Goal: Task Accomplishment & Management: Complete application form

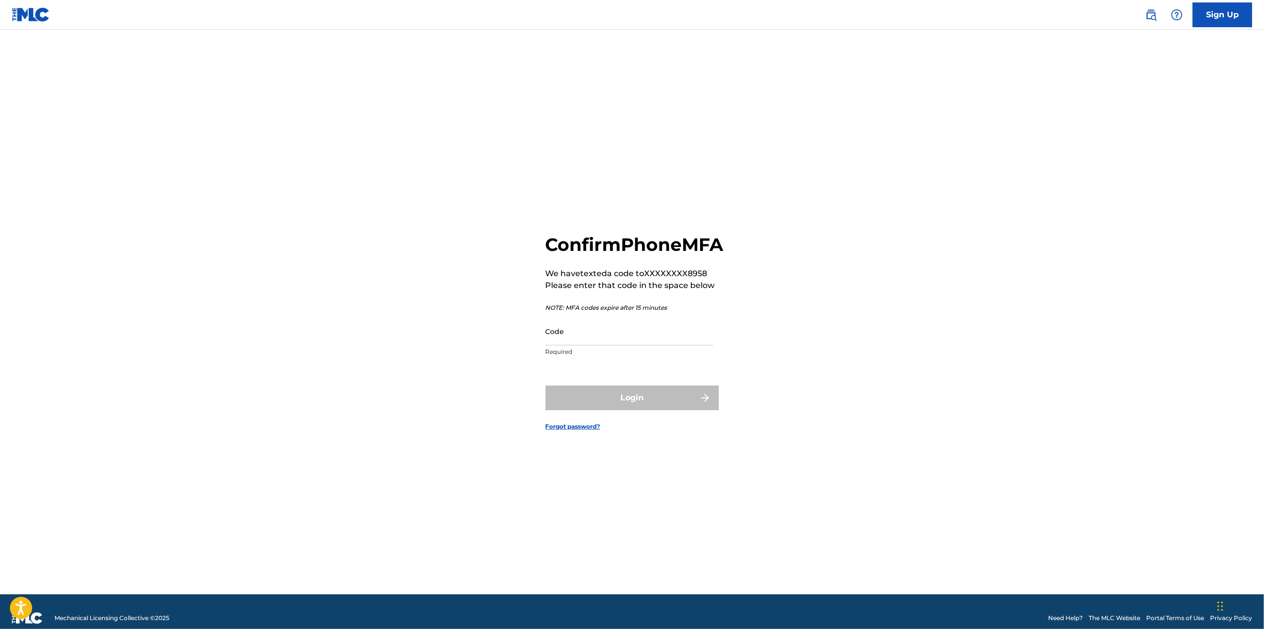
click at [586, 343] on input "Code" at bounding box center [628, 331] width 167 height 28
type input "668572"
click at [616, 410] on button "Login" at bounding box center [631, 398] width 173 height 25
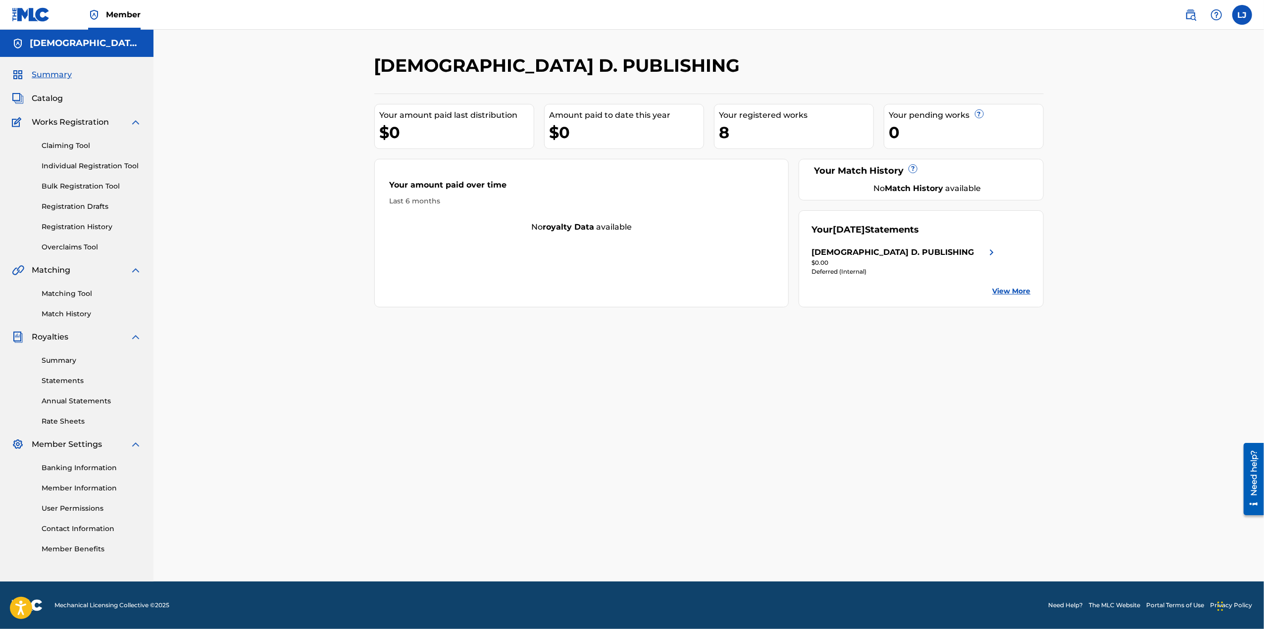
click at [990, 252] on img at bounding box center [991, 252] width 12 height 12
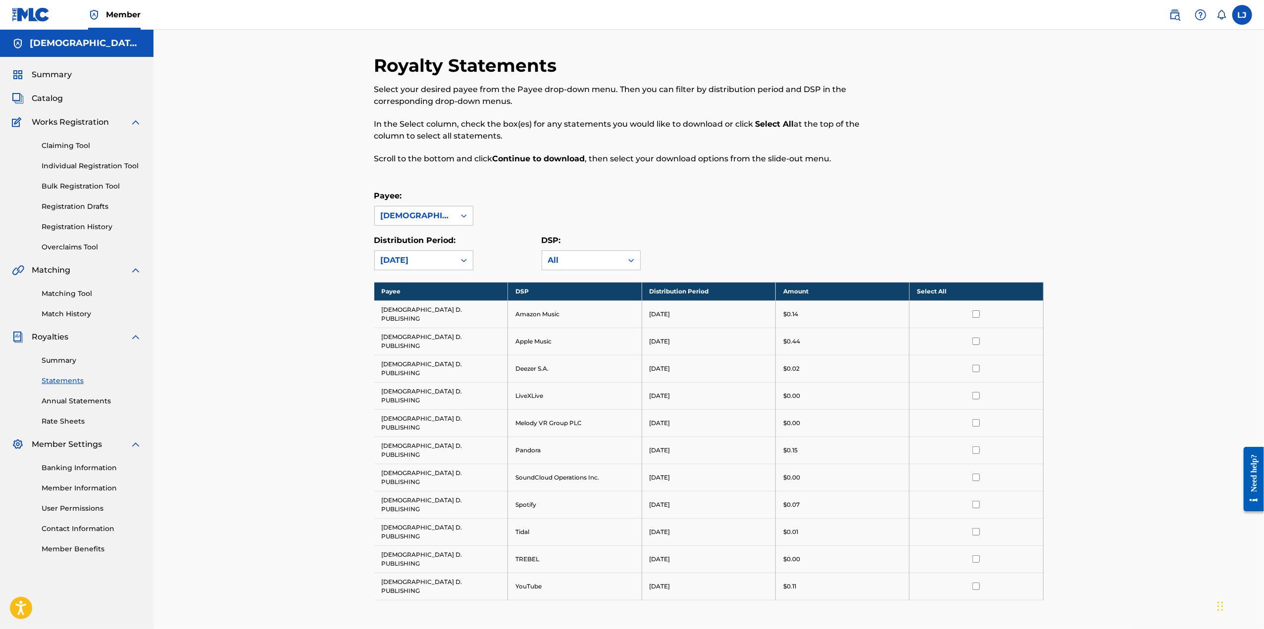
click at [68, 185] on link "Bulk Registration Tool" at bounding box center [92, 186] width 100 height 10
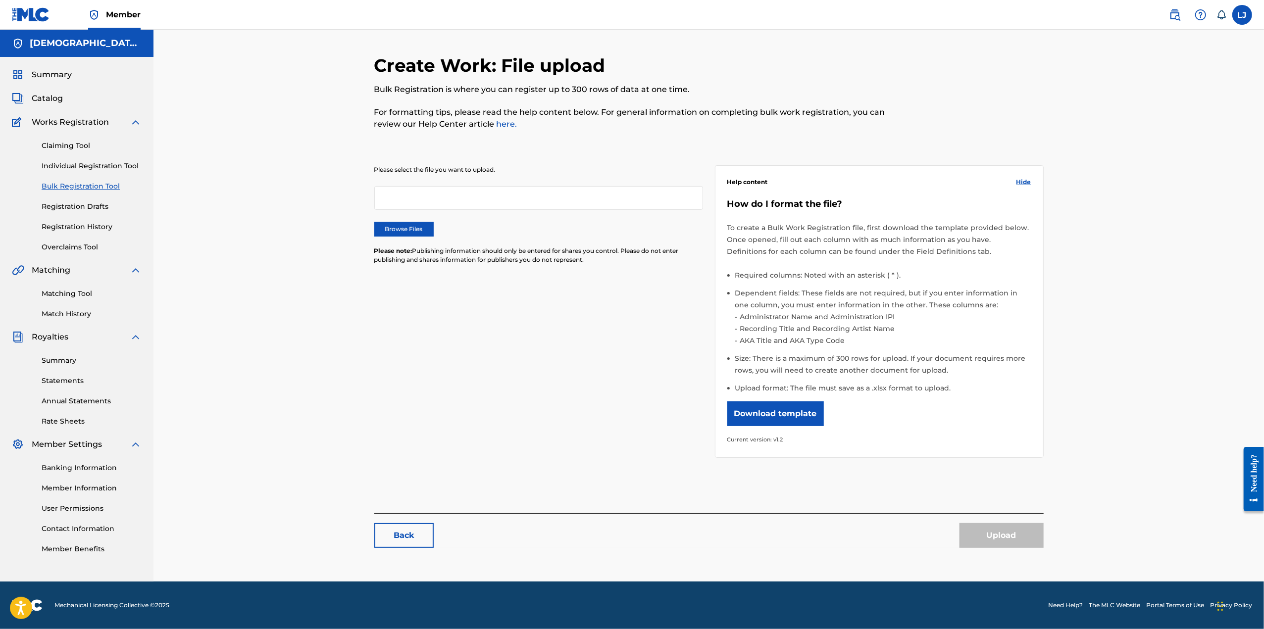
click at [69, 230] on link "Registration History" at bounding box center [92, 227] width 100 height 10
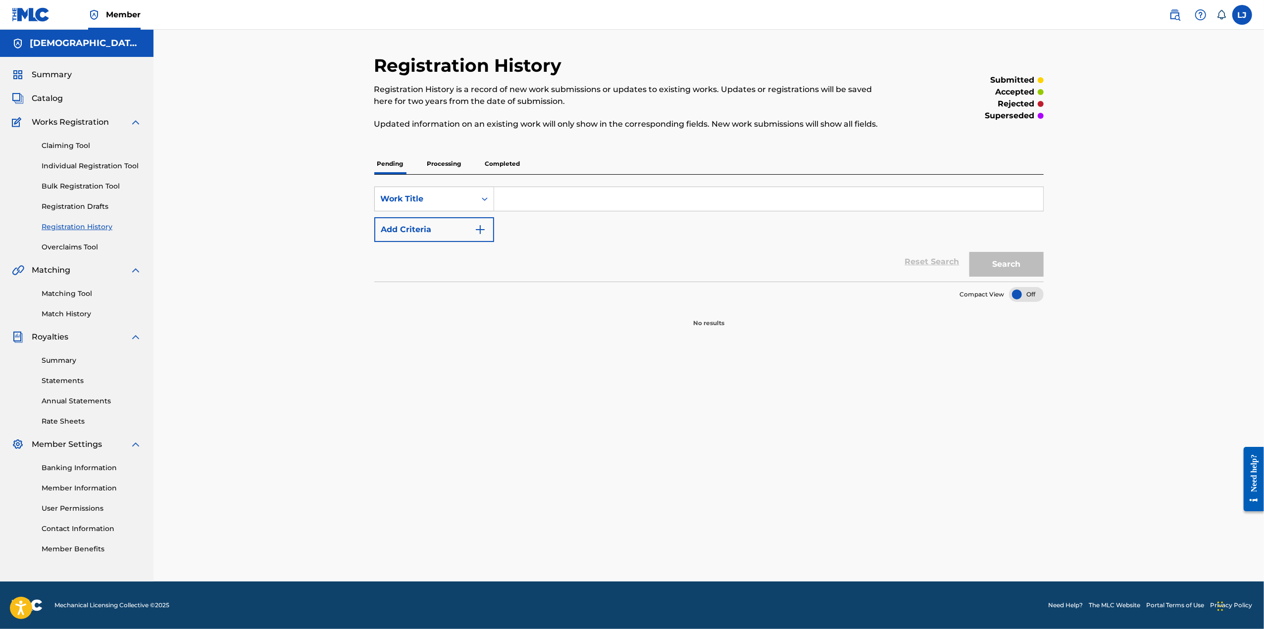
click at [83, 125] on span "Works Registration" at bounding box center [70, 122] width 77 height 12
click at [67, 145] on link "Claiming Tool" at bounding box center [92, 146] width 100 height 10
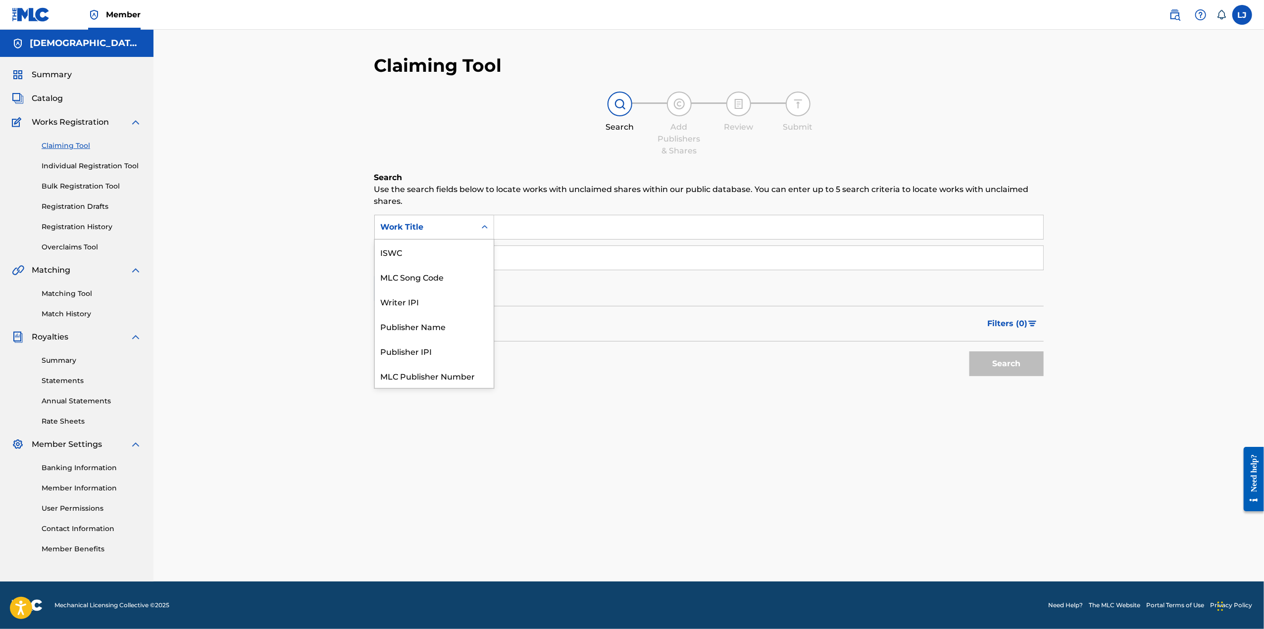
click at [488, 229] on icon "Search Form" at bounding box center [485, 227] width 10 height 10
click at [487, 228] on icon "Search Form" at bounding box center [485, 227] width 10 height 10
click at [487, 258] on icon "Search Form" at bounding box center [485, 257] width 6 height 3
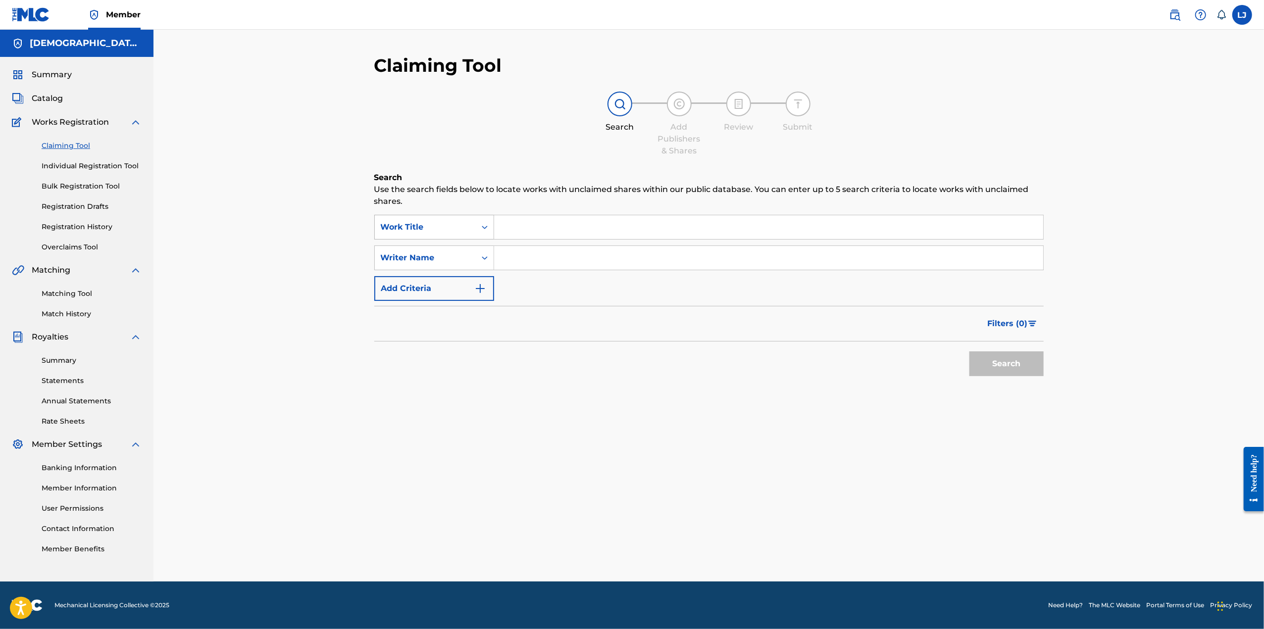
click at [482, 229] on icon "Search Form" at bounding box center [485, 227] width 10 height 10
click at [455, 298] on div "Publisher Name" at bounding box center [434, 301] width 119 height 25
click at [514, 235] on input "Search Form" at bounding box center [768, 227] width 549 height 24
type input "LEJAMESJR Publishing"
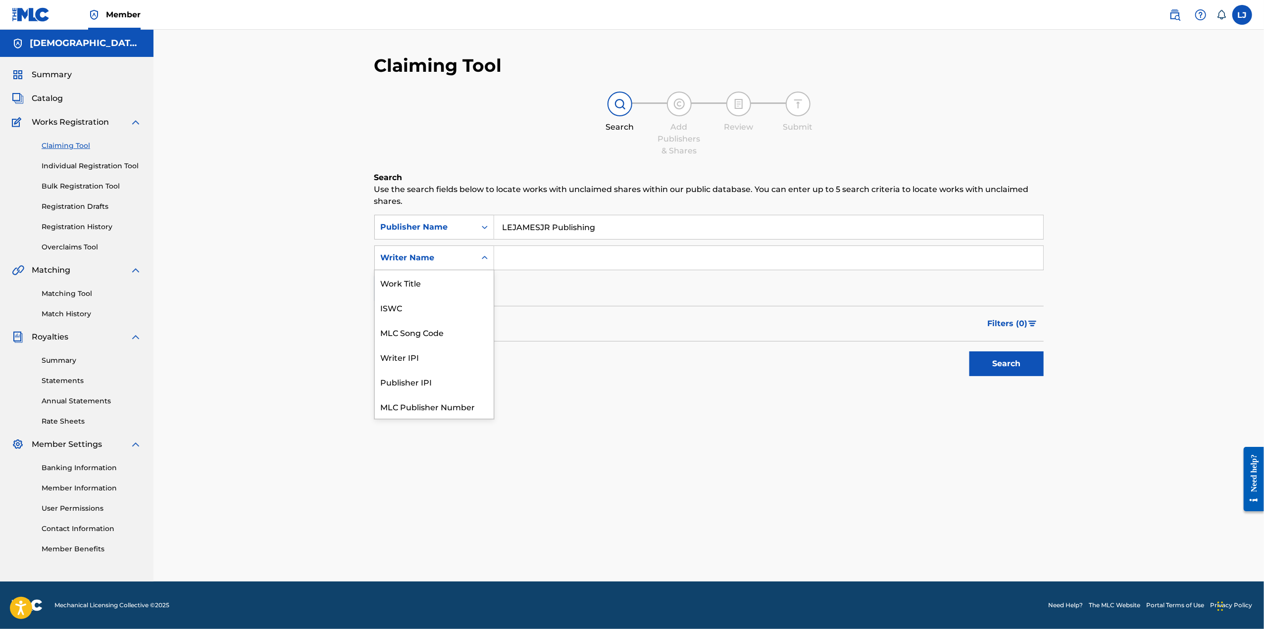
click at [478, 258] on div "Search Form" at bounding box center [485, 258] width 18 height 18
click at [517, 260] on input "Search Form" at bounding box center [768, 258] width 549 height 24
drag, startPoint x: 607, startPoint y: 230, endPoint x: 481, endPoint y: 227, distance: 126.3
click at [481, 227] on div "SearchWithCriteria7bd6d5a7-9701-4b5e-9e94-3bbc7158d7a6 Publisher Name LEJAMESJR…" at bounding box center [708, 227] width 669 height 25
click at [50, 99] on span "Catalog" at bounding box center [47, 99] width 31 height 12
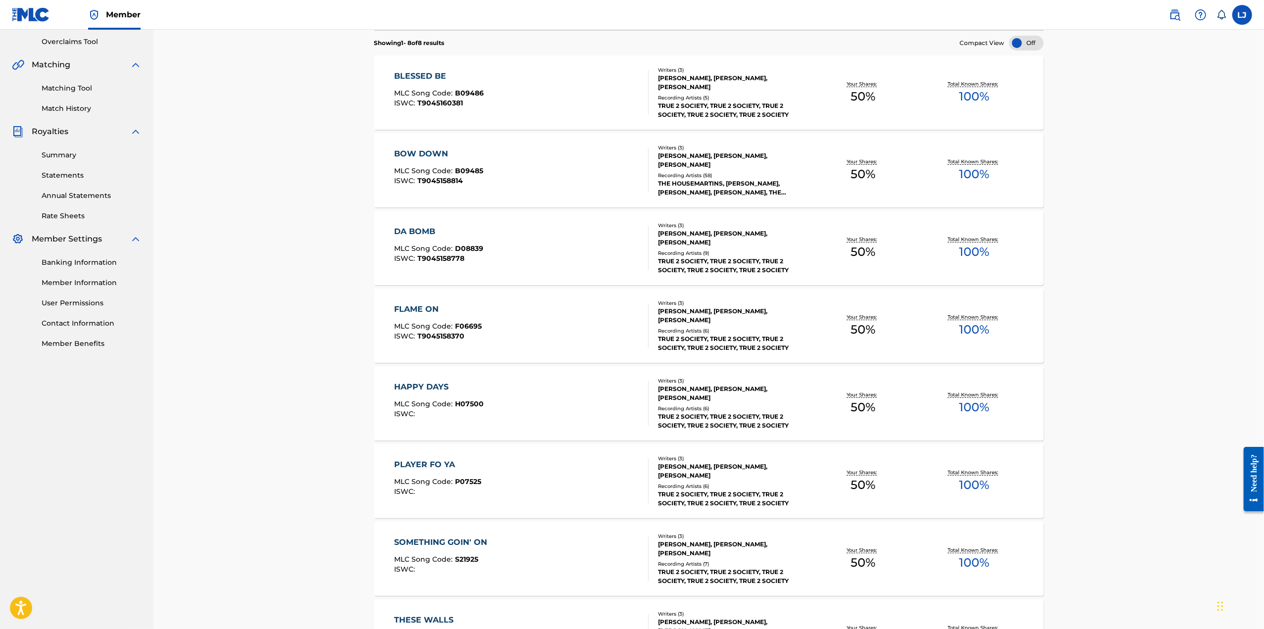
scroll to position [343, 0]
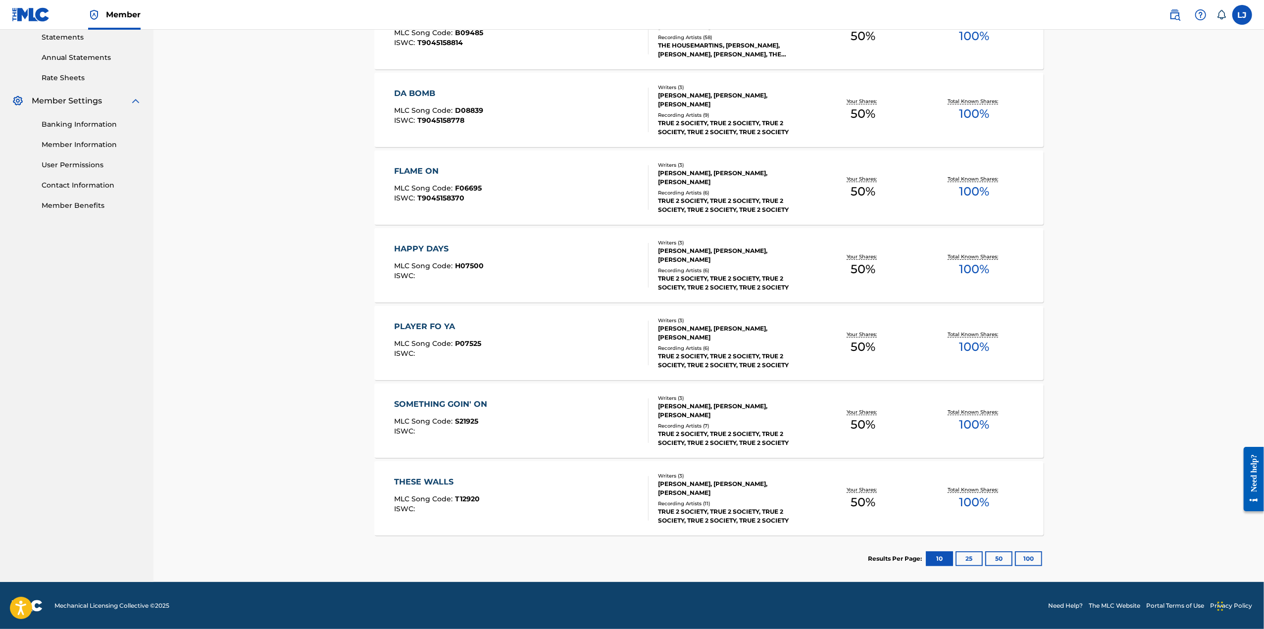
click at [971, 551] on button "25" at bounding box center [968, 558] width 27 height 15
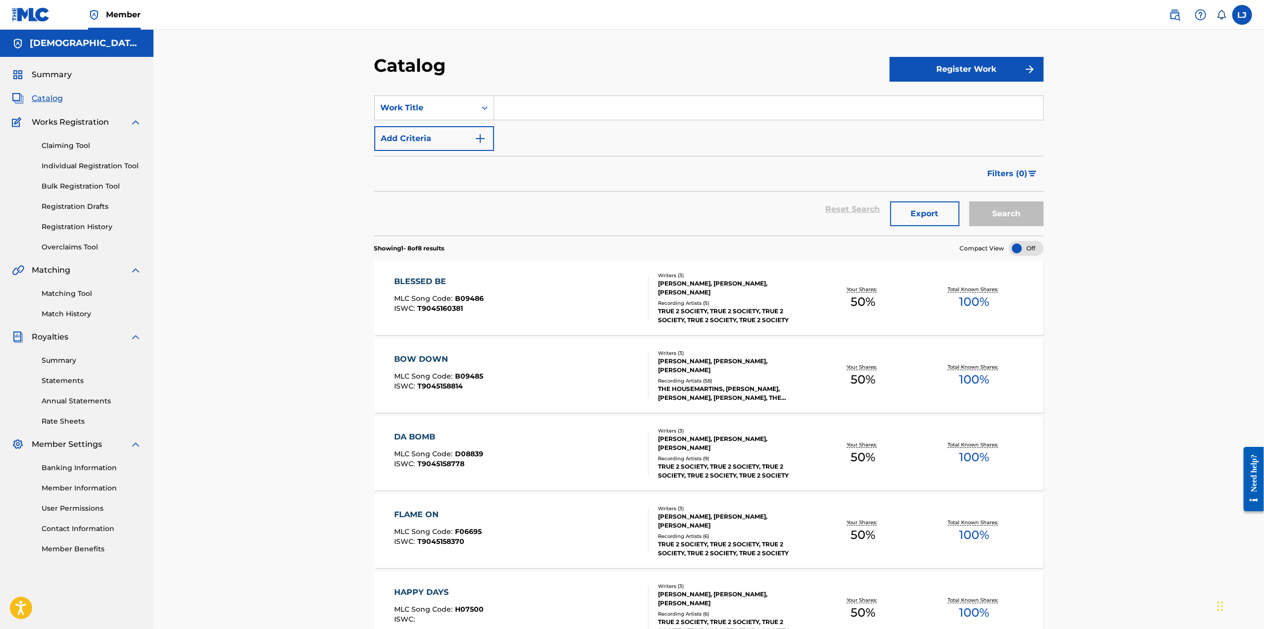
click at [998, 66] on button "Register Work" at bounding box center [966, 69] width 154 height 25
click at [919, 103] on link "Individual" at bounding box center [966, 102] width 154 height 24
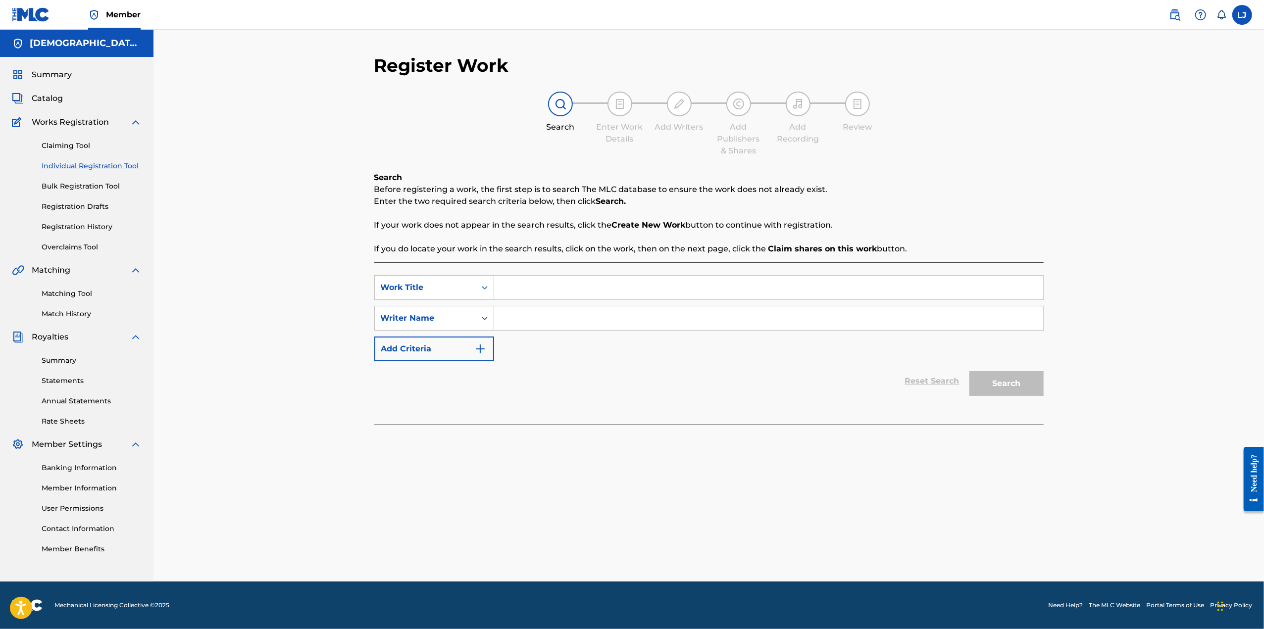
click at [516, 292] on input "Search Form" at bounding box center [768, 288] width 549 height 24
type input "Songs of A Broken Heart"
click at [533, 320] on input "Search Form" at bounding box center [768, 318] width 549 height 24
type input "[PERSON_NAME]"
click at [1014, 381] on button "Search" at bounding box center [1006, 383] width 74 height 25
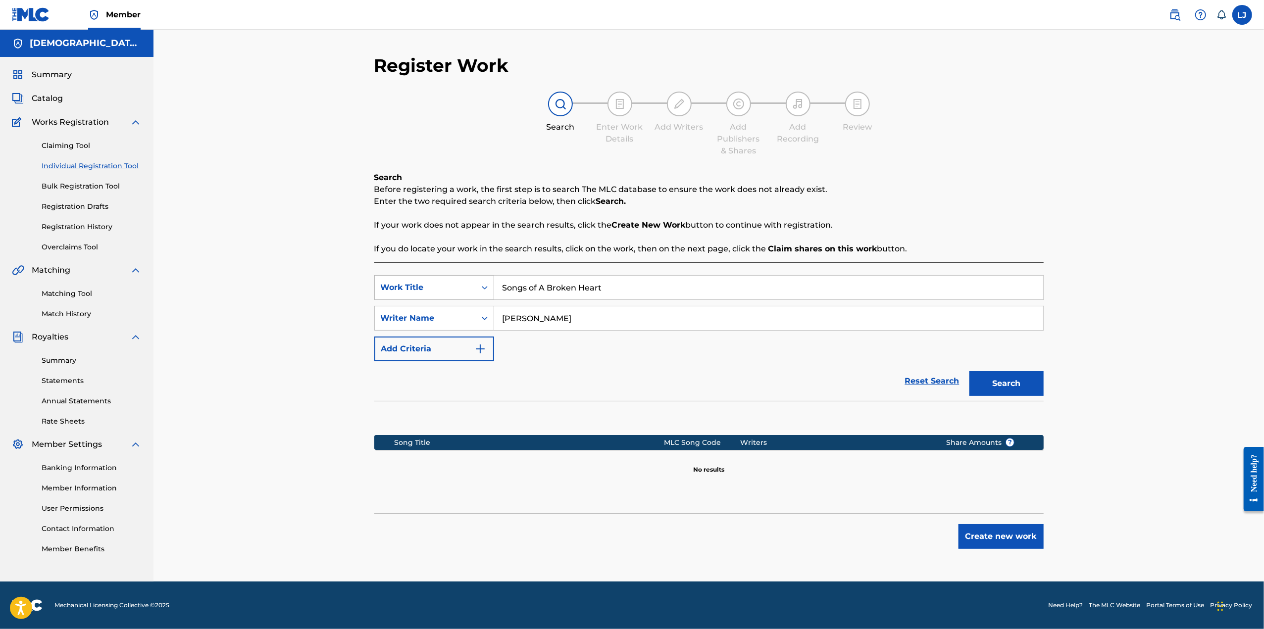
drag, startPoint x: 617, startPoint y: 291, endPoint x: 481, endPoint y: 286, distance: 136.2
click at [485, 287] on div "SearchWithCriteria0b522d08-f250-47a4-9eb4-7e86a7237619 Work Title Songs of A Br…" at bounding box center [708, 287] width 669 height 25
drag, startPoint x: 610, startPoint y: 324, endPoint x: 461, endPoint y: 319, distance: 149.5
click at [513, 321] on input "[PERSON_NAME]" at bounding box center [768, 318] width 549 height 24
drag, startPoint x: 501, startPoint y: 317, endPoint x: 599, endPoint y: 317, distance: 98.5
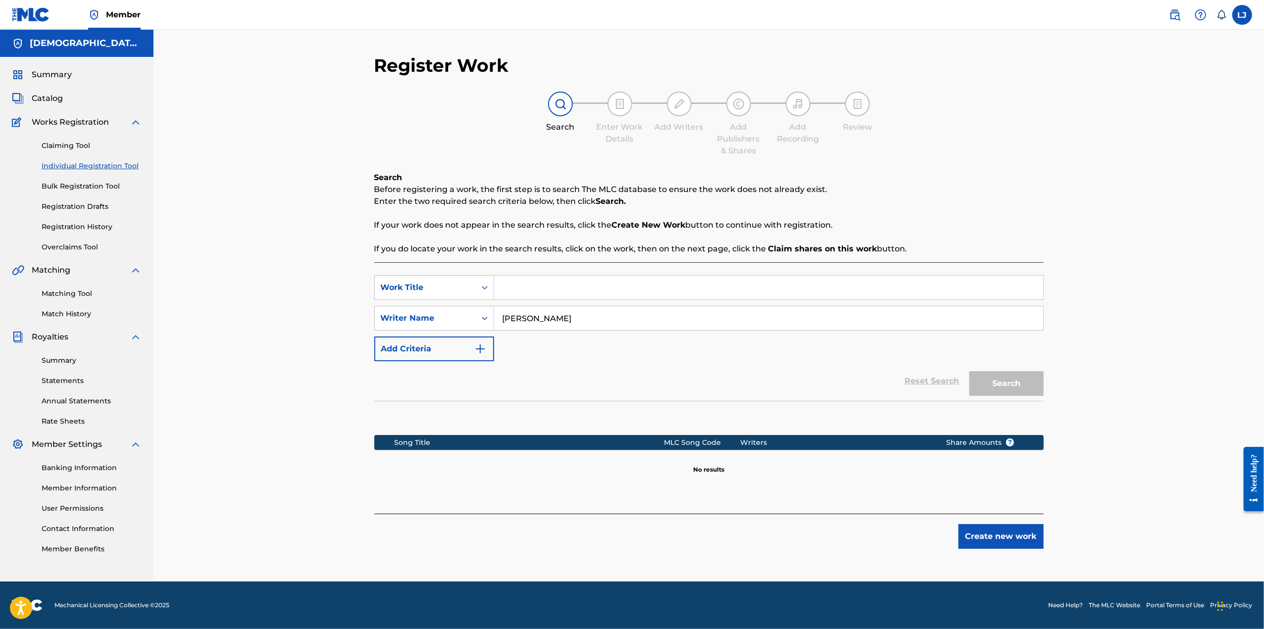
click at [599, 317] on input "[PERSON_NAME]" at bounding box center [768, 318] width 549 height 24
click at [481, 286] on icon "Search Form" at bounding box center [485, 288] width 10 height 10
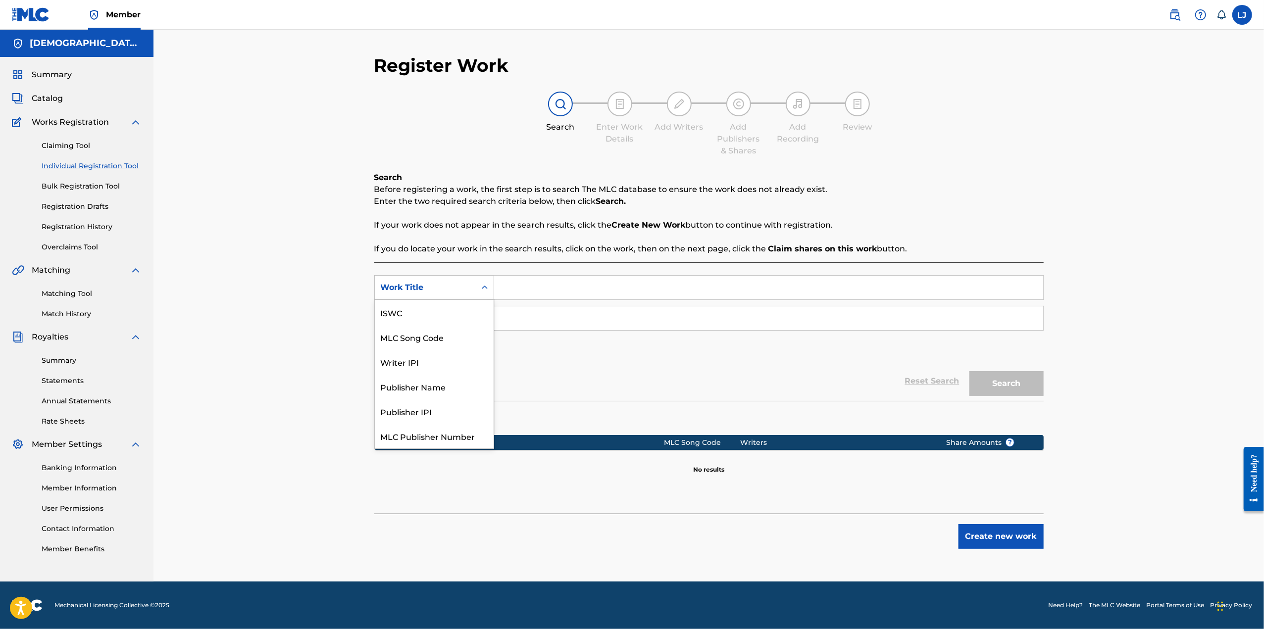
scroll to position [25, 0]
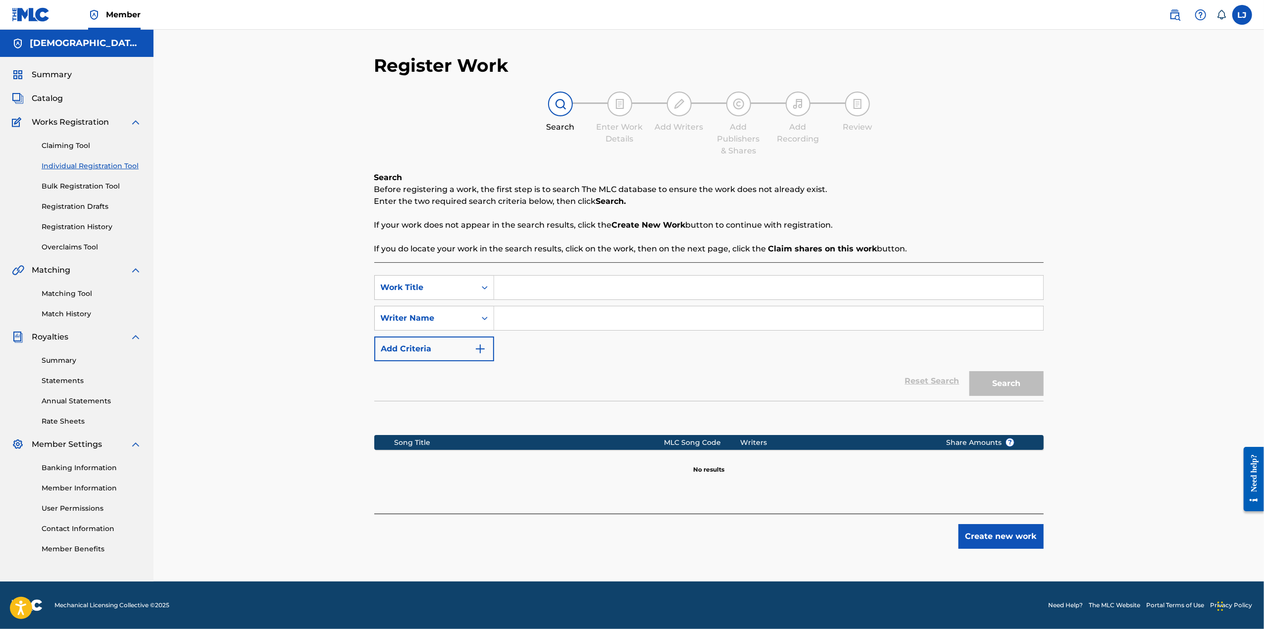
click at [519, 318] on input "Search Form" at bounding box center [768, 318] width 549 height 24
click at [487, 319] on icon "Search Form" at bounding box center [485, 318] width 10 height 10
click at [459, 344] on div "Writer IPI" at bounding box center [434, 343] width 119 height 25
click at [502, 319] on input "Search Form" at bounding box center [768, 318] width 549 height 24
paste input "#794461897"
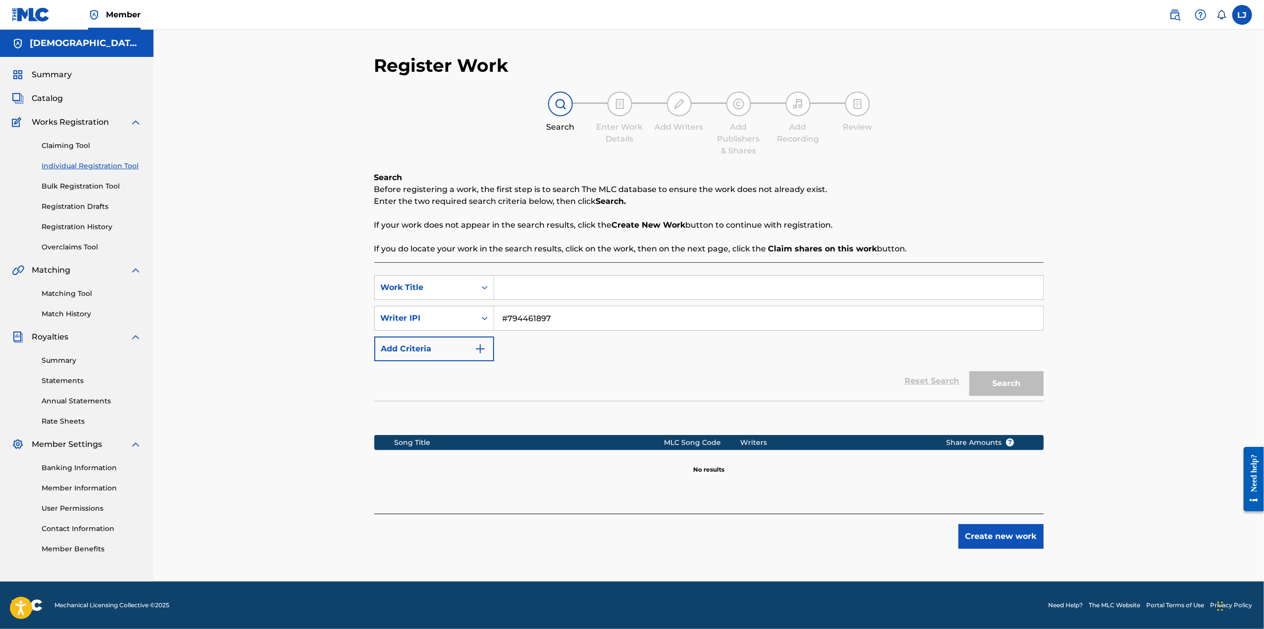
type input "#794461897"
click at [520, 291] on input "Search Form" at bounding box center [768, 288] width 549 height 24
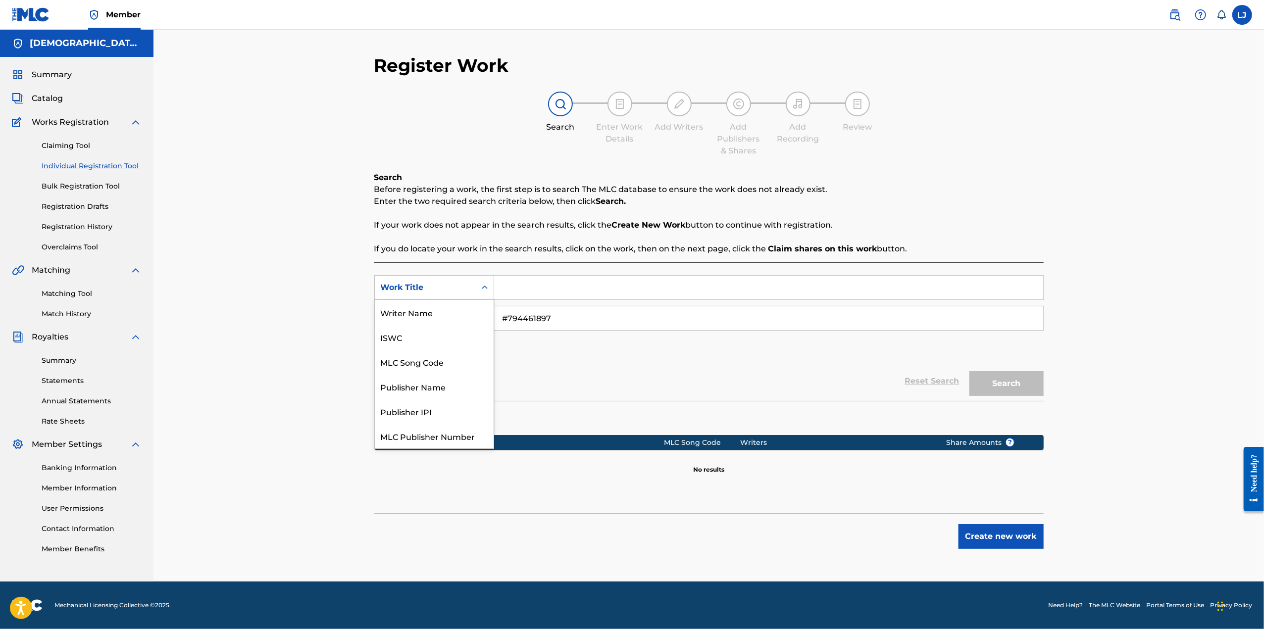
click at [486, 290] on icon "Search Form" at bounding box center [485, 288] width 10 height 10
click at [459, 363] on div "Publisher Name" at bounding box center [434, 361] width 119 height 25
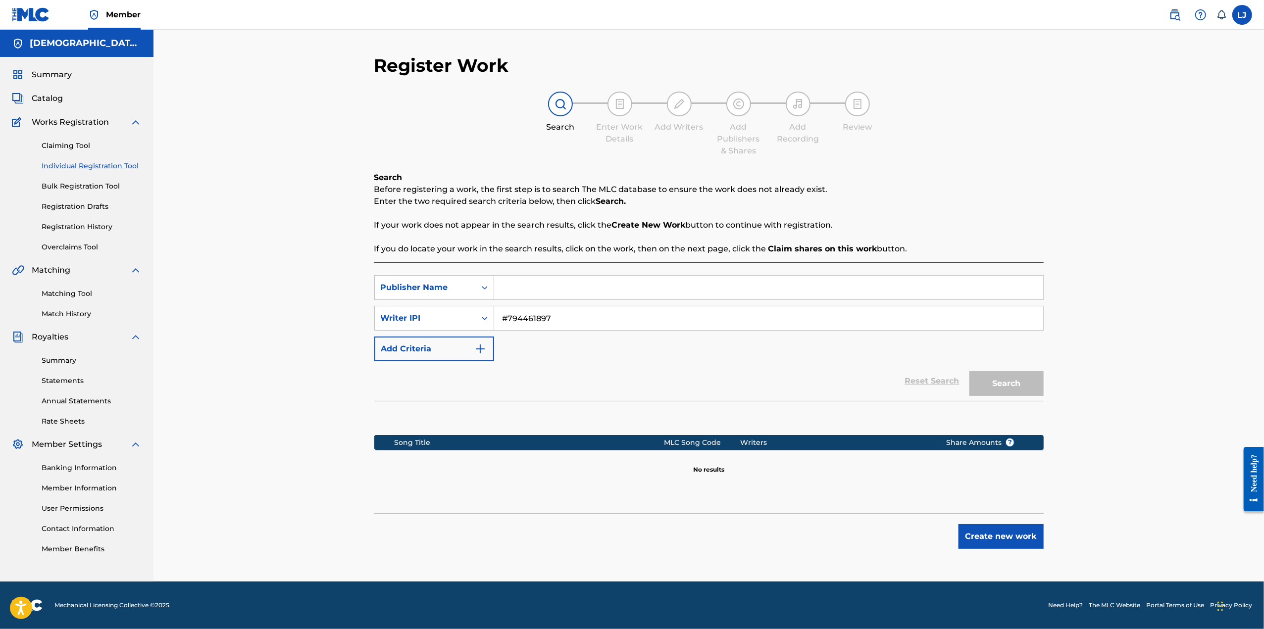
click at [513, 285] on input "Search Form" at bounding box center [768, 288] width 549 height 24
type input "CD Baby Publishing"
drag, startPoint x: 572, startPoint y: 324, endPoint x: 507, endPoint y: 324, distance: 65.3
click at [507, 324] on input "#794461897" at bounding box center [768, 318] width 549 height 24
click at [487, 322] on icon "Search Form" at bounding box center [485, 318] width 10 height 10
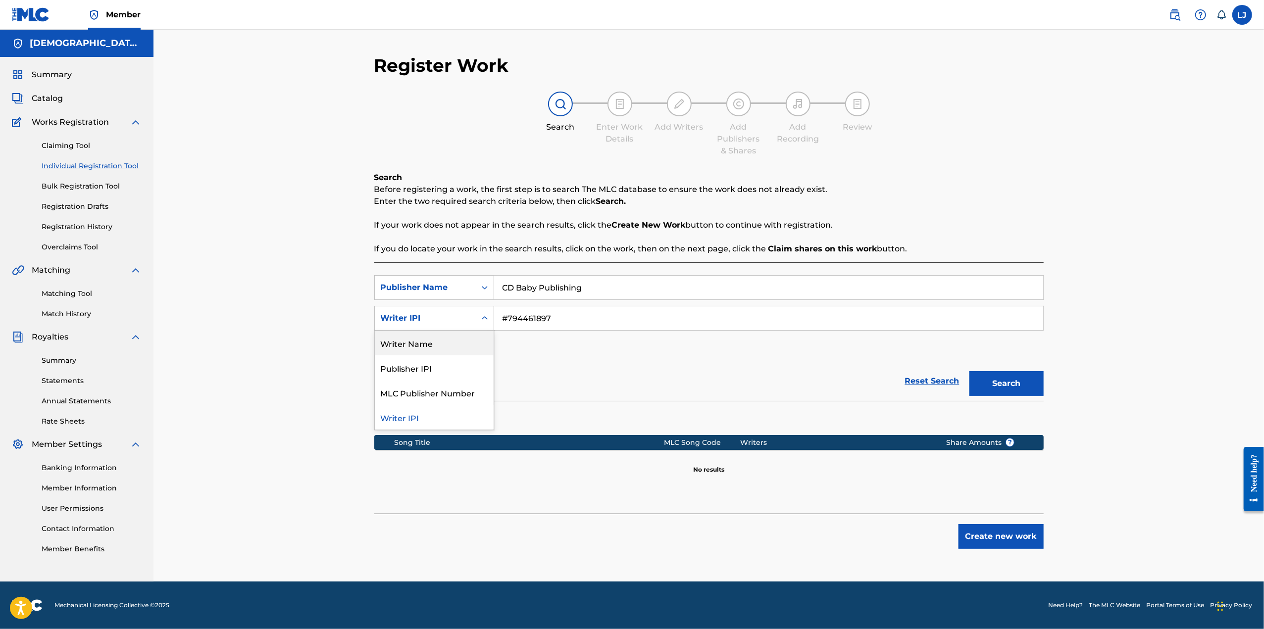
click at [478, 338] on div "Writer Name" at bounding box center [434, 343] width 119 height 25
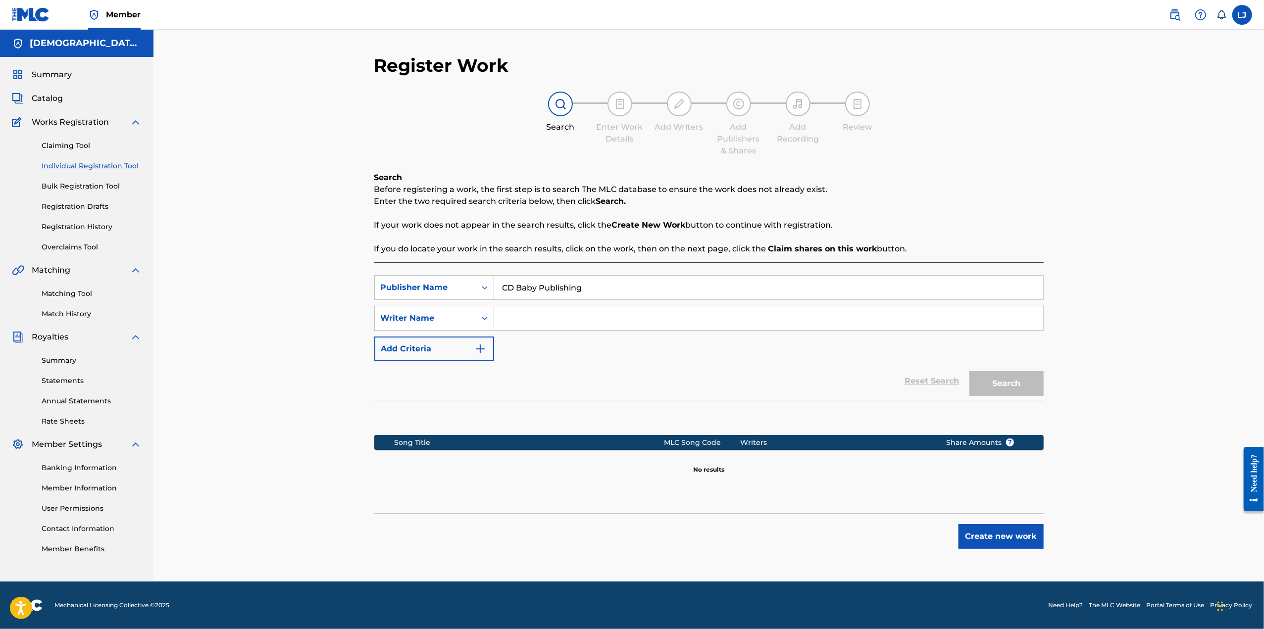
click at [559, 322] on input "Search Form" at bounding box center [768, 318] width 549 height 24
type input "[PERSON_NAME] [PERSON_NAME]"
click at [1020, 377] on button "Search" at bounding box center [1006, 383] width 74 height 25
click at [483, 353] on img "Search Form" at bounding box center [480, 349] width 12 height 12
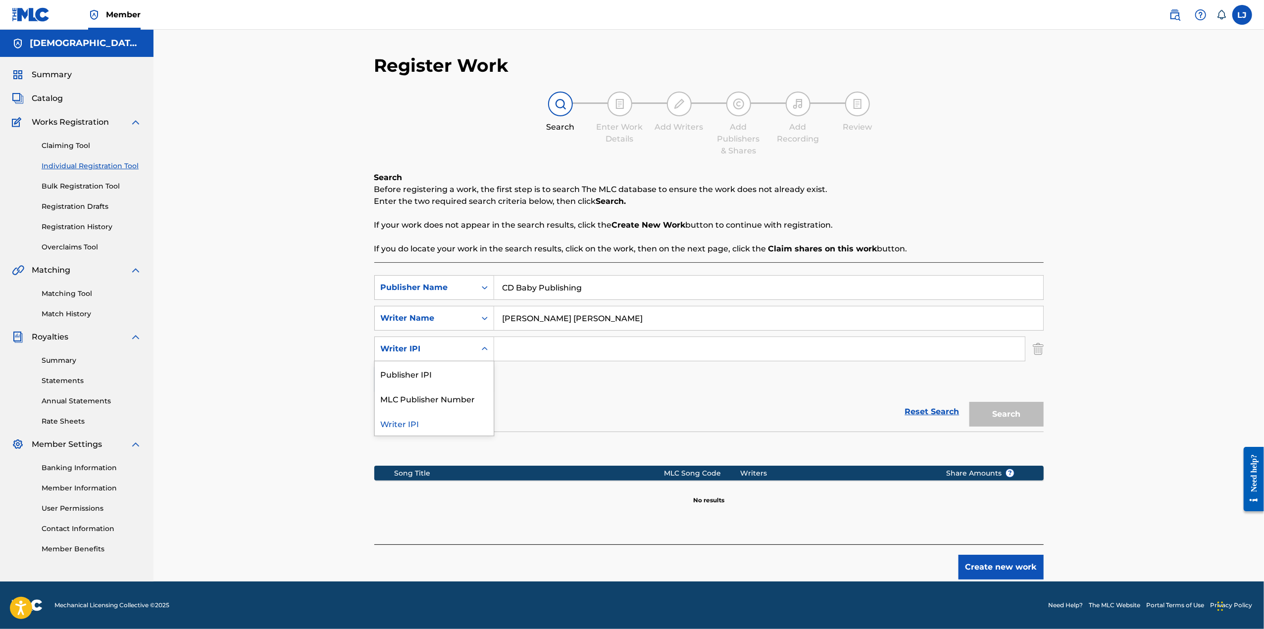
click at [486, 350] on icon "Search Form" at bounding box center [485, 349] width 10 height 10
click at [419, 425] on div "Writer IPI" at bounding box center [434, 423] width 119 height 25
click at [540, 353] on input "Search Form" at bounding box center [759, 349] width 531 height 24
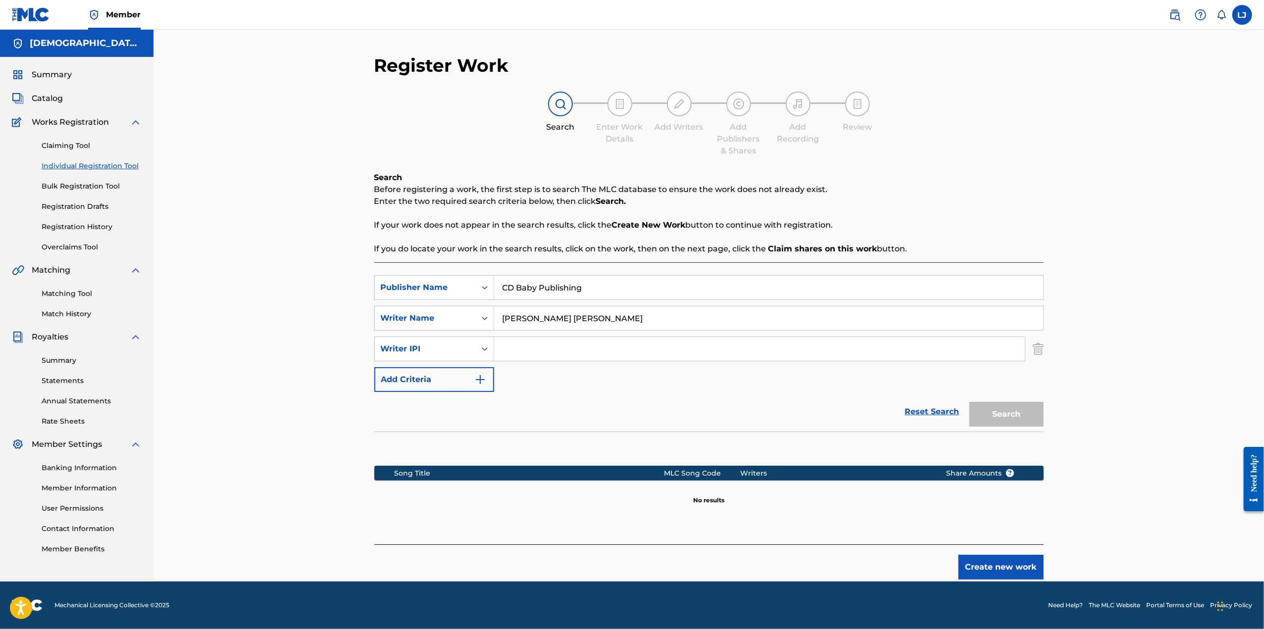
paste input "#794461897"
type input "#794461897"
click at [1006, 419] on button "Search" at bounding box center [1006, 414] width 74 height 25
click at [1014, 562] on button "Create new work" at bounding box center [1000, 567] width 85 height 25
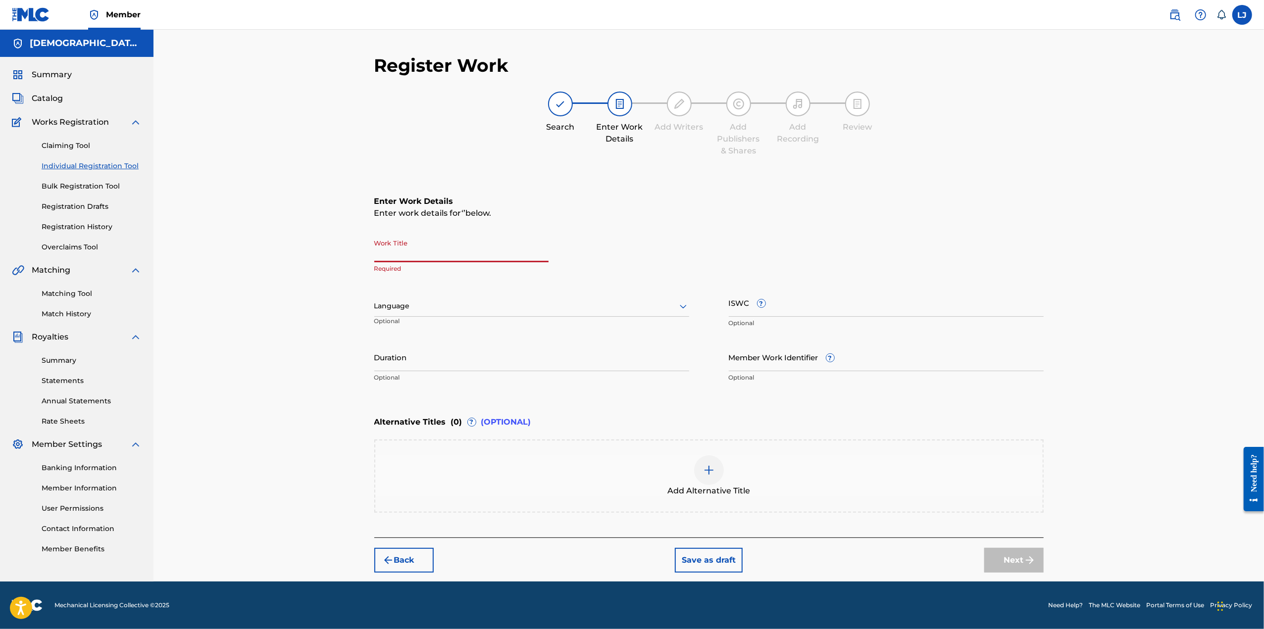
click at [415, 254] on input "Work Title" at bounding box center [461, 248] width 174 height 28
click at [74, 43] on h5 "[DEMOGRAPHIC_DATA] D. PUBLISHING" at bounding box center [86, 43] width 112 height 11
click at [14, 43] on img at bounding box center [18, 44] width 12 height 12
click at [50, 99] on span "Catalog" at bounding box center [47, 99] width 31 height 12
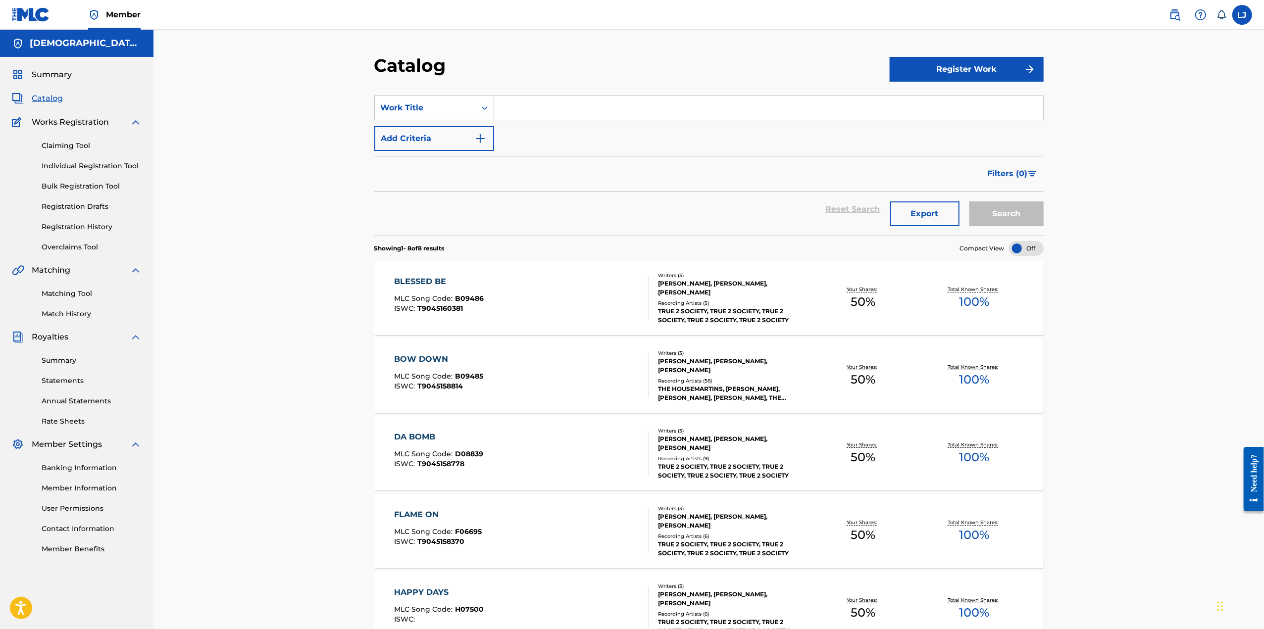
click at [48, 74] on span "Summary" at bounding box center [52, 75] width 40 height 12
